Goal: Check status: Check status

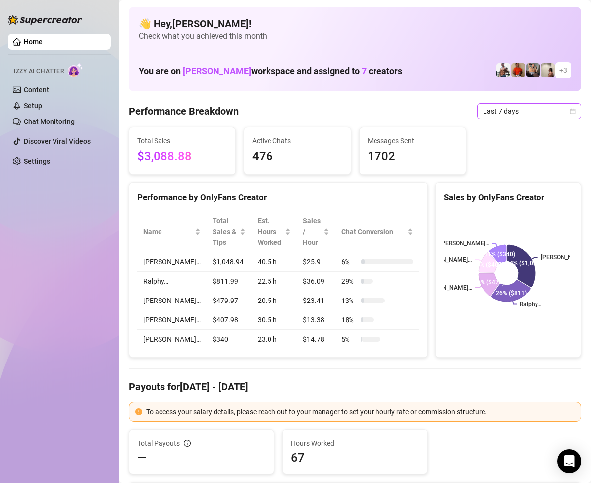
click at [570, 113] on icon "calendar" at bounding box center [573, 111] width 6 height 6
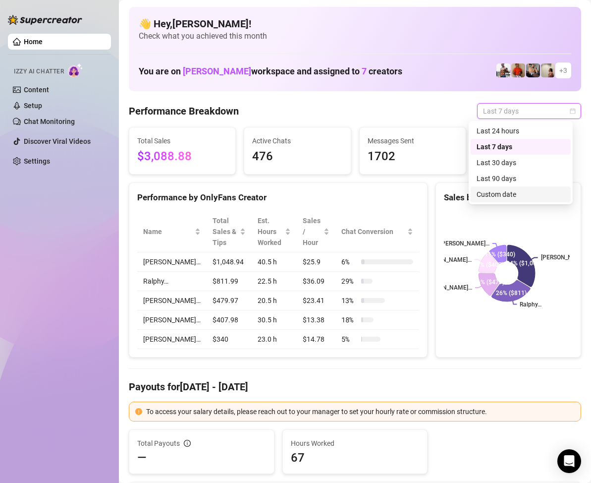
click at [509, 192] on div "Custom date" at bounding box center [521, 194] width 88 height 11
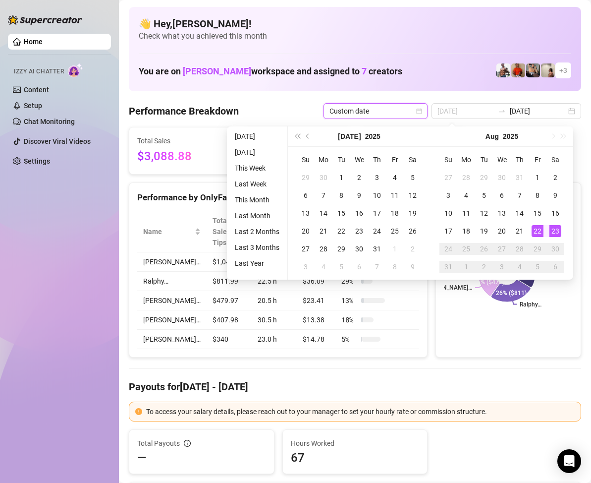
type input "[DATE]"
click at [555, 227] on div "23" at bounding box center [556, 231] width 12 height 12
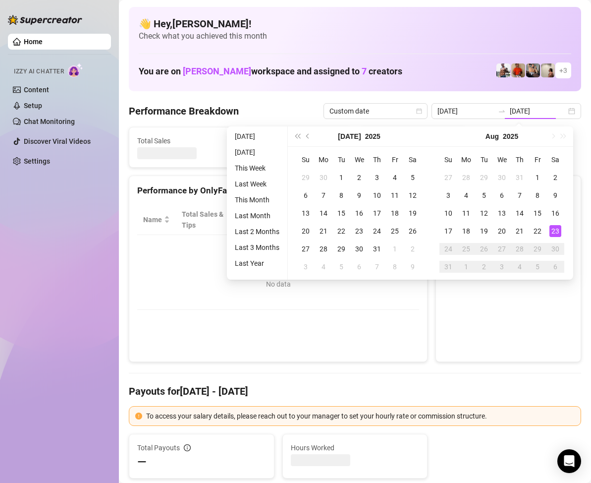
type input "[DATE]"
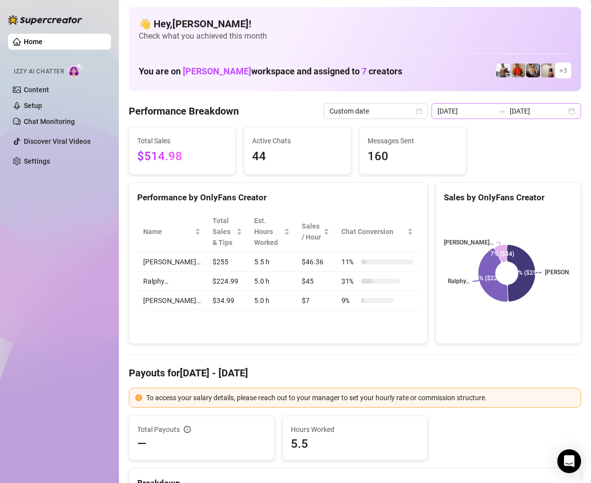
click at [563, 112] on div "[DATE] [DATE]" at bounding box center [507, 111] width 150 height 16
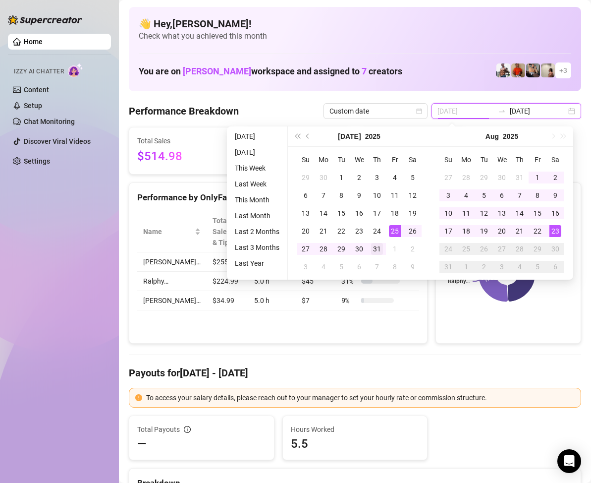
type input "[DATE]"
click at [378, 246] on div "31" at bounding box center [377, 249] width 12 height 12
type input "[DATE]"
click at [557, 230] on div "23" at bounding box center [556, 231] width 12 height 12
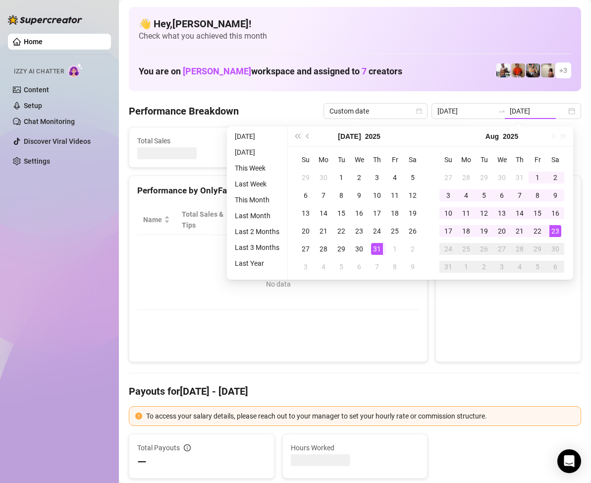
type input "[DATE]"
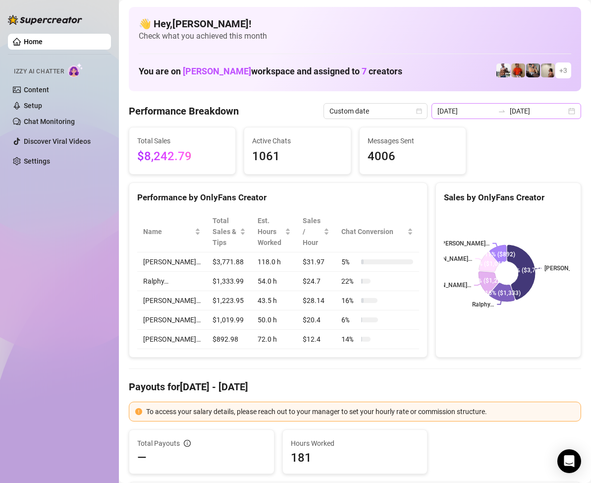
click at [566, 113] on div "[DATE] [DATE]" at bounding box center [507, 111] width 150 height 16
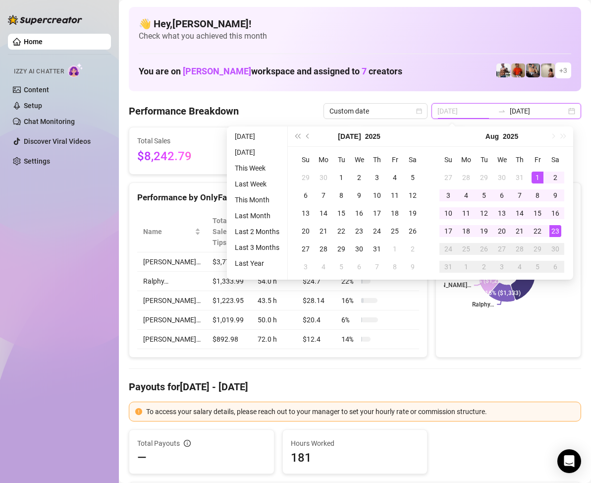
type input "[DATE]"
click at [540, 177] on div "1" at bounding box center [538, 177] width 12 height 12
type input "[DATE]"
click at [554, 231] on div "23" at bounding box center [556, 231] width 12 height 12
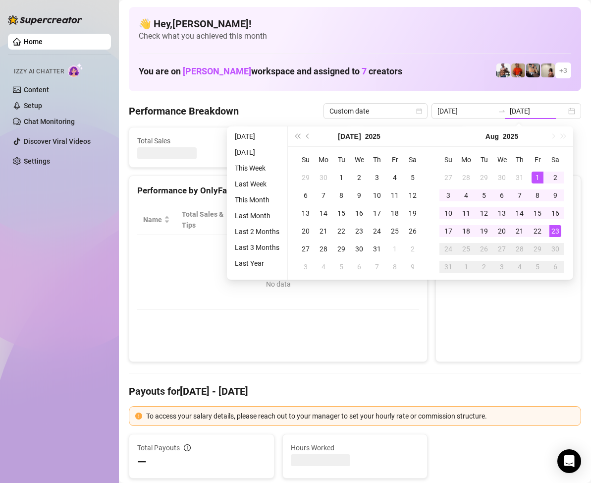
type input "[DATE]"
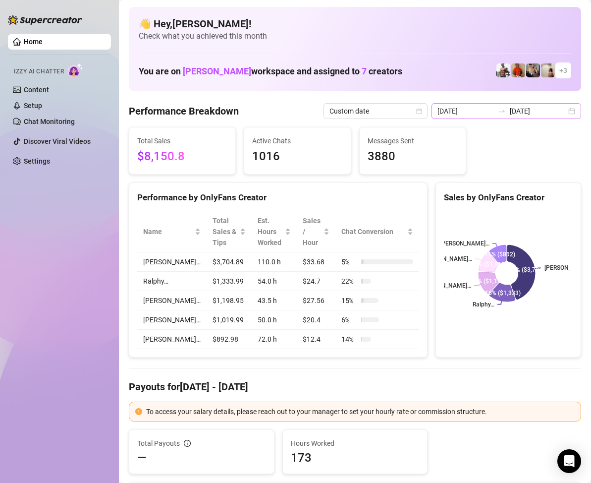
click at [566, 113] on div "[DATE] [DATE]" at bounding box center [507, 111] width 150 height 16
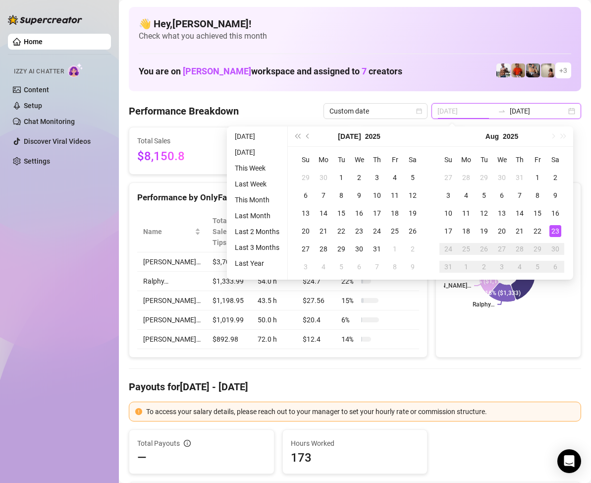
type input "[DATE]"
click at [557, 231] on div "23" at bounding box center [556, 231] width 12 height 12
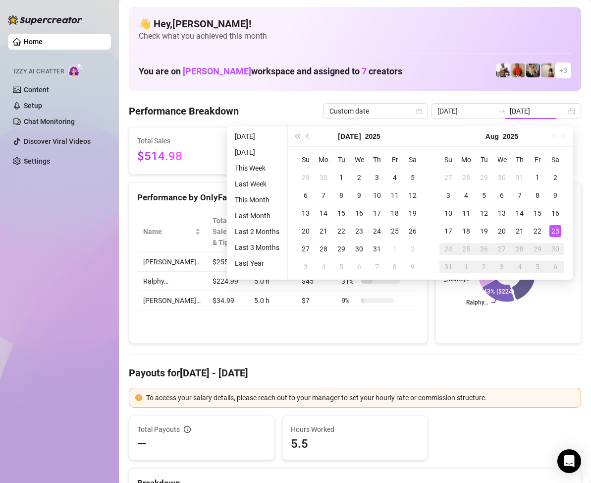
type input "[DATE]"
